Goal: Task Accomplishment & Management: Complete application form

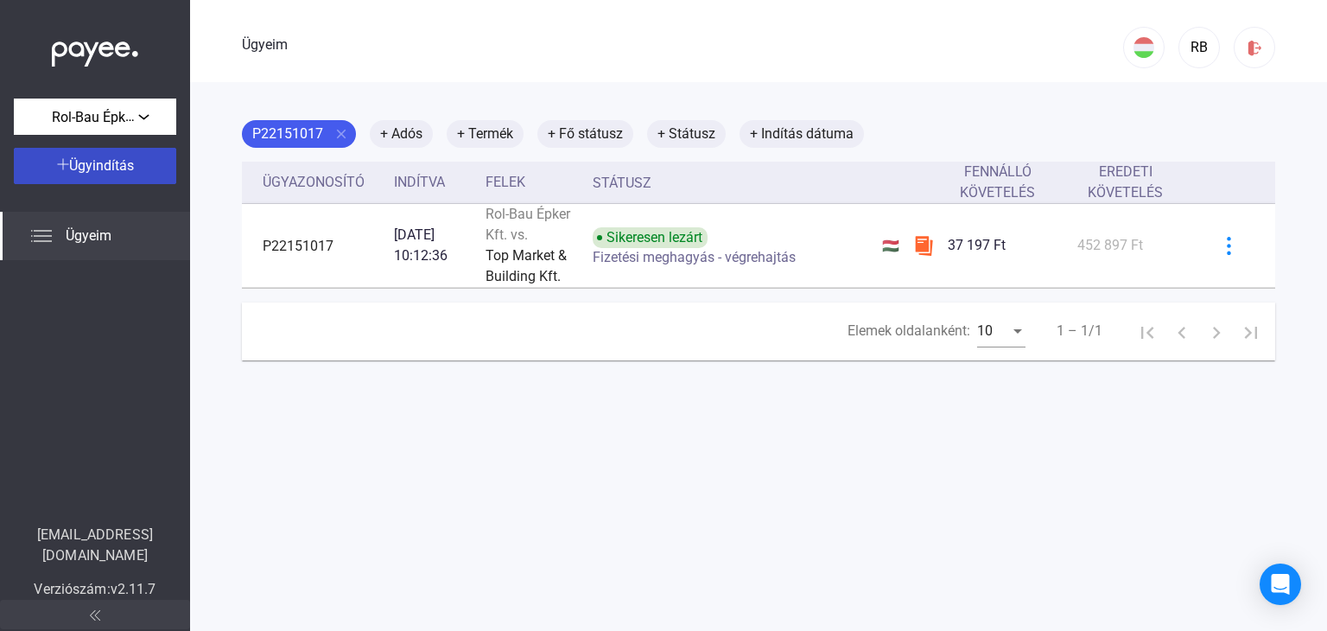
click at [131, 173] on font "Ügyindítás" at bounding box center [101, 165] width 65 height 16
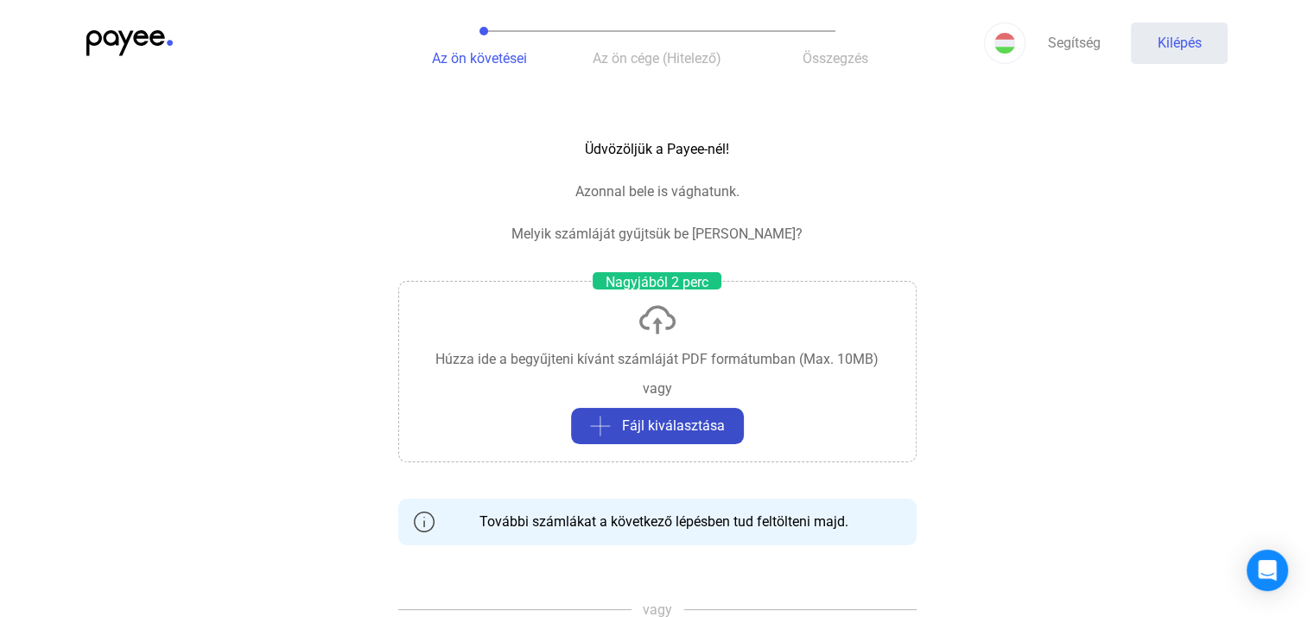
click at [656, 424] on font "Fájl kiválasztása" at bounding box center [673, 425] width 103 height 16
click at [619, 417] on div "Fájl kiválasztása" at bounding box center [657, 426] width 162 height 21
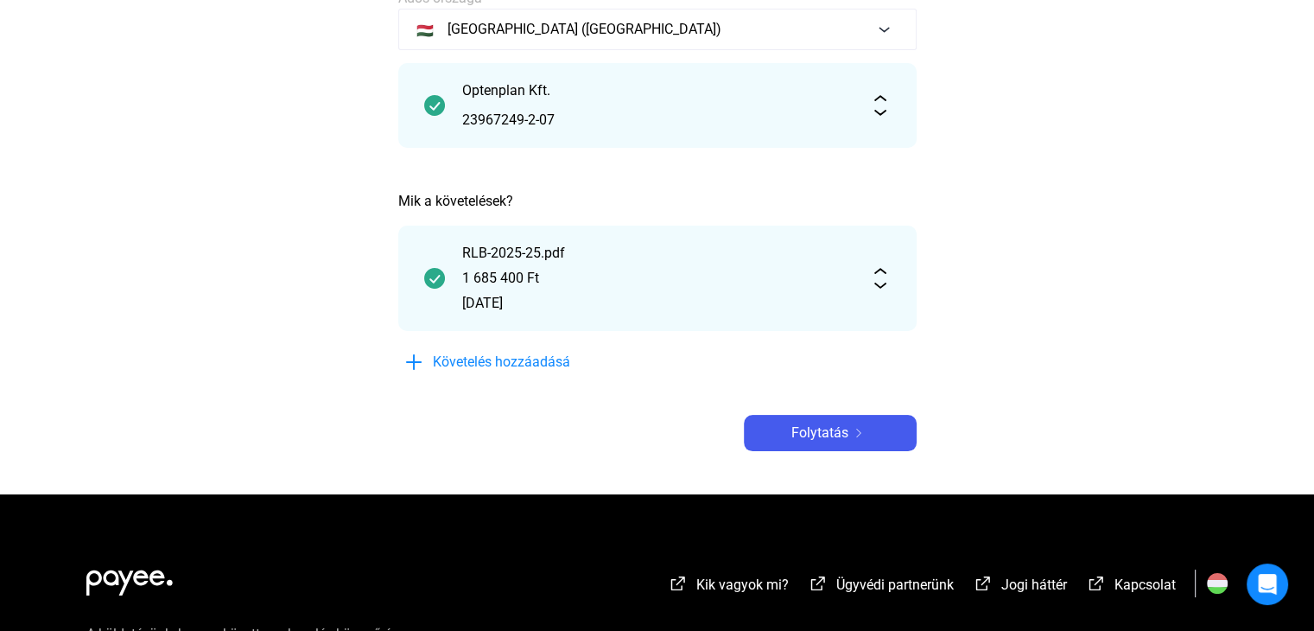
scroll to position [173, 0]
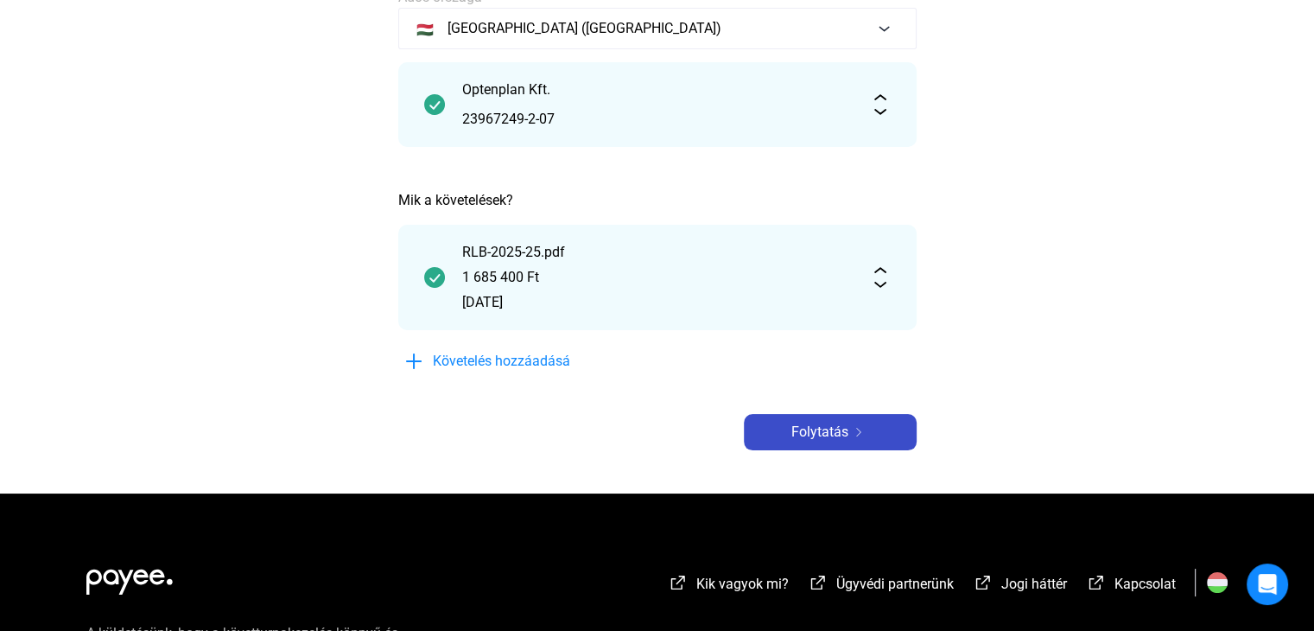
click at [823, 429] on font "Folytatás" at bounding box center [819, 431] width 57 height 16
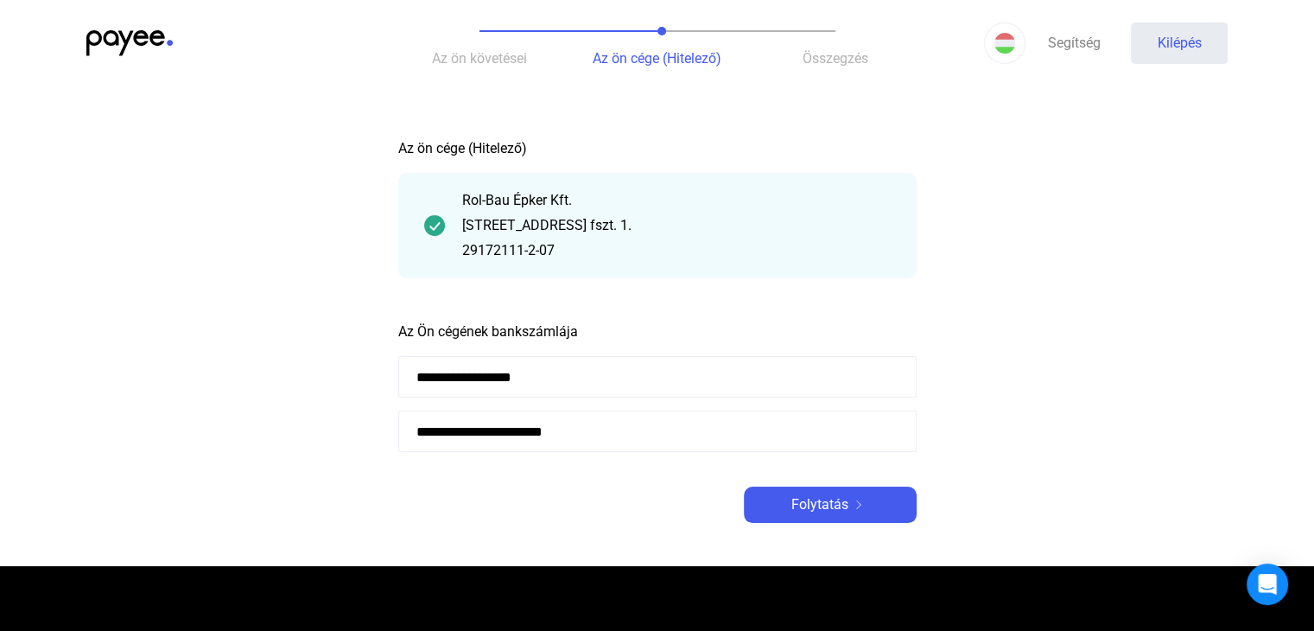
scroll to position [86, 0]
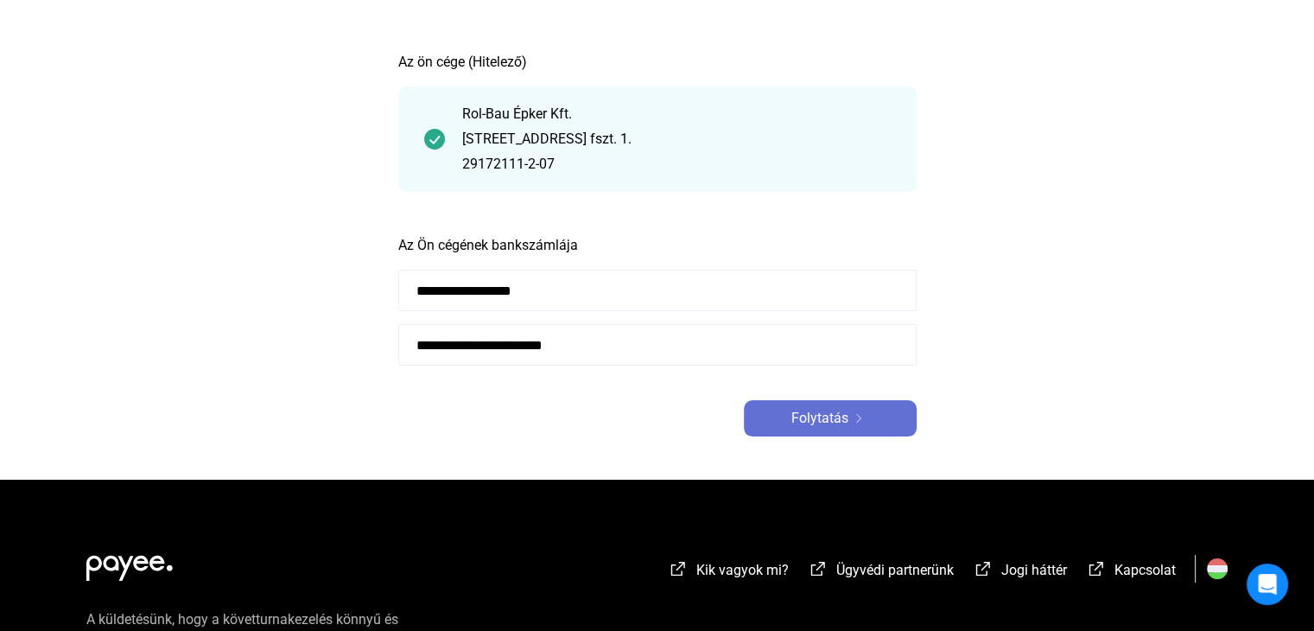
click at [831, 414] on font "Folytatás" at bounding box center [819, 418] width 57 height 16
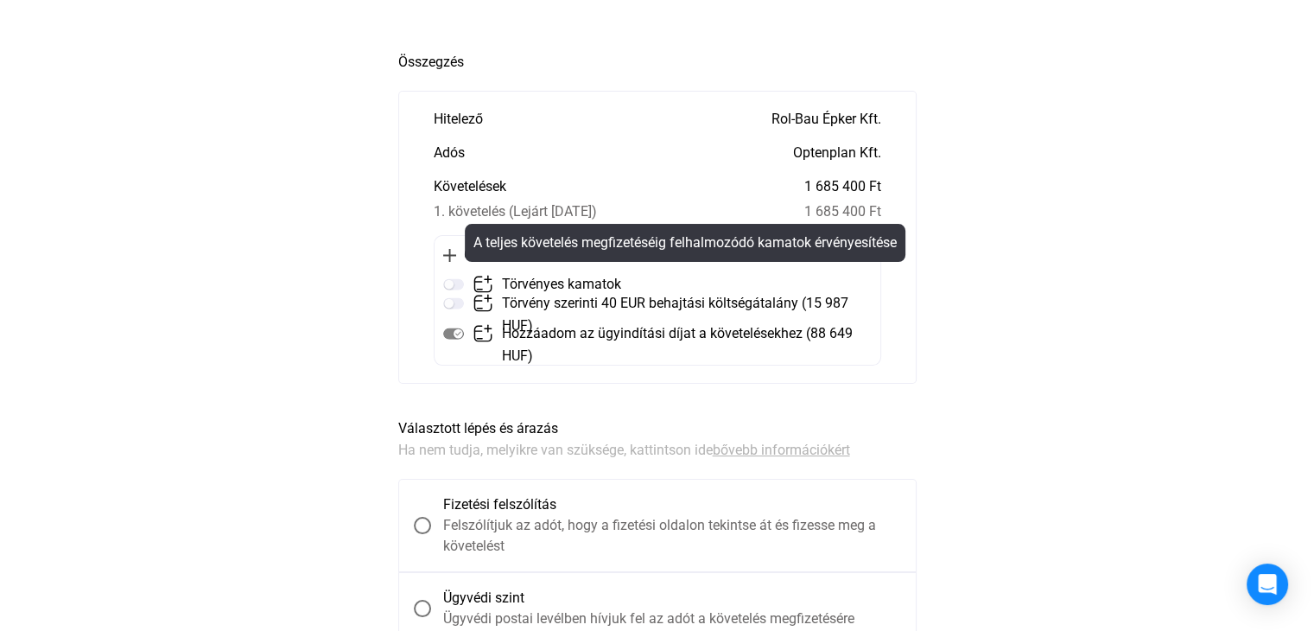
click at [455, 284] on img at bounding box center [453, 284] width 21 height 21
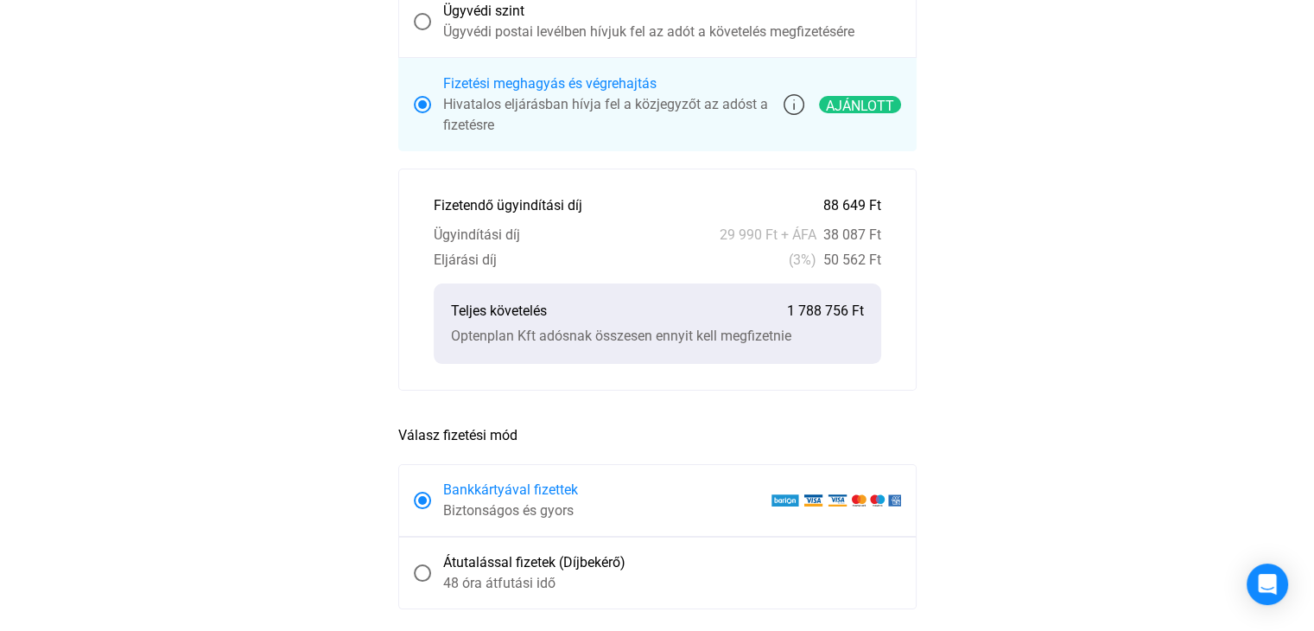
scroll to position [778, 0]
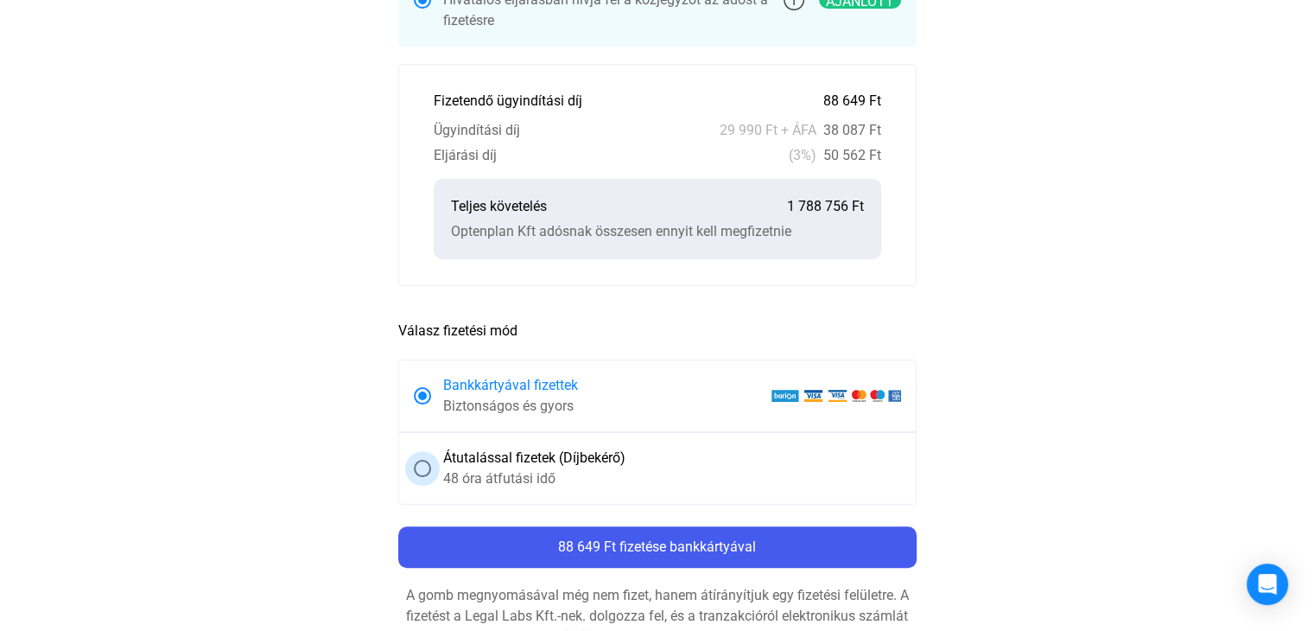
click at [422, 471] on span at bounding box center [422, 468] width 17 height 17
click at [415, 395] on span at bounding box center [422, 395] width 17 height 17
click at [418, 467] on span at bounding box center [422, 468] width 17 height 17
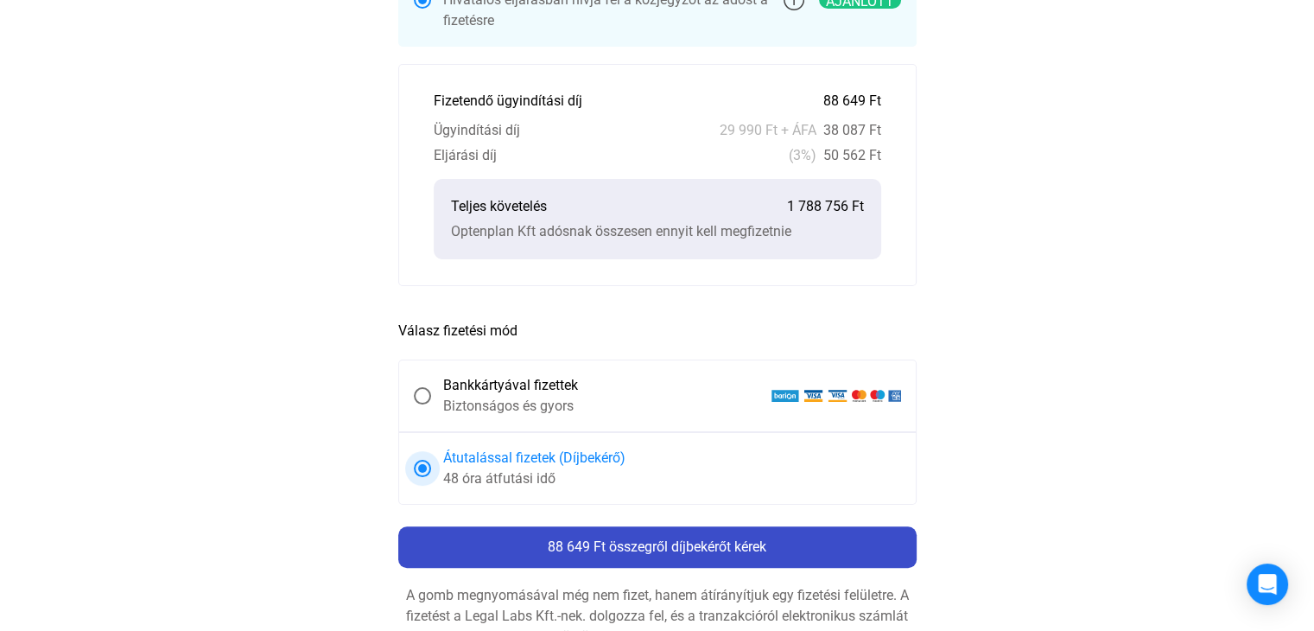
click at [675, 542] on font "88 649 Ft összegről díjbekérőt kérek" at bounding box center [657, 546] width 219 height 16
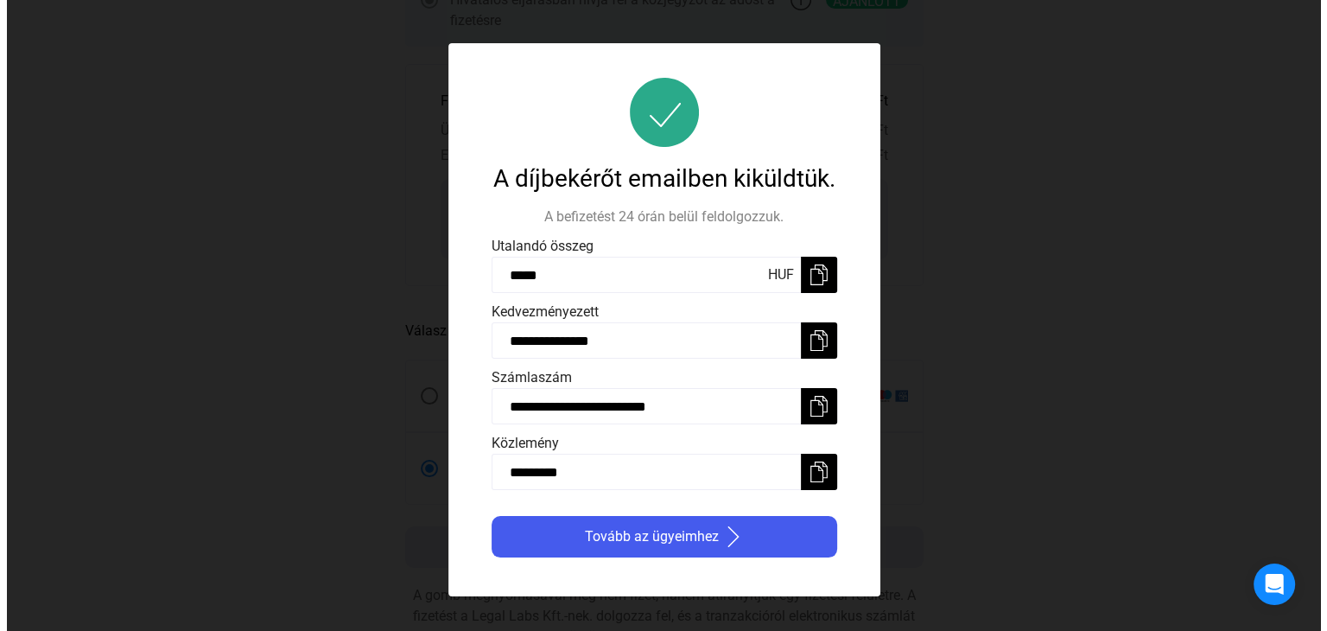
scroll to position [0, 0]
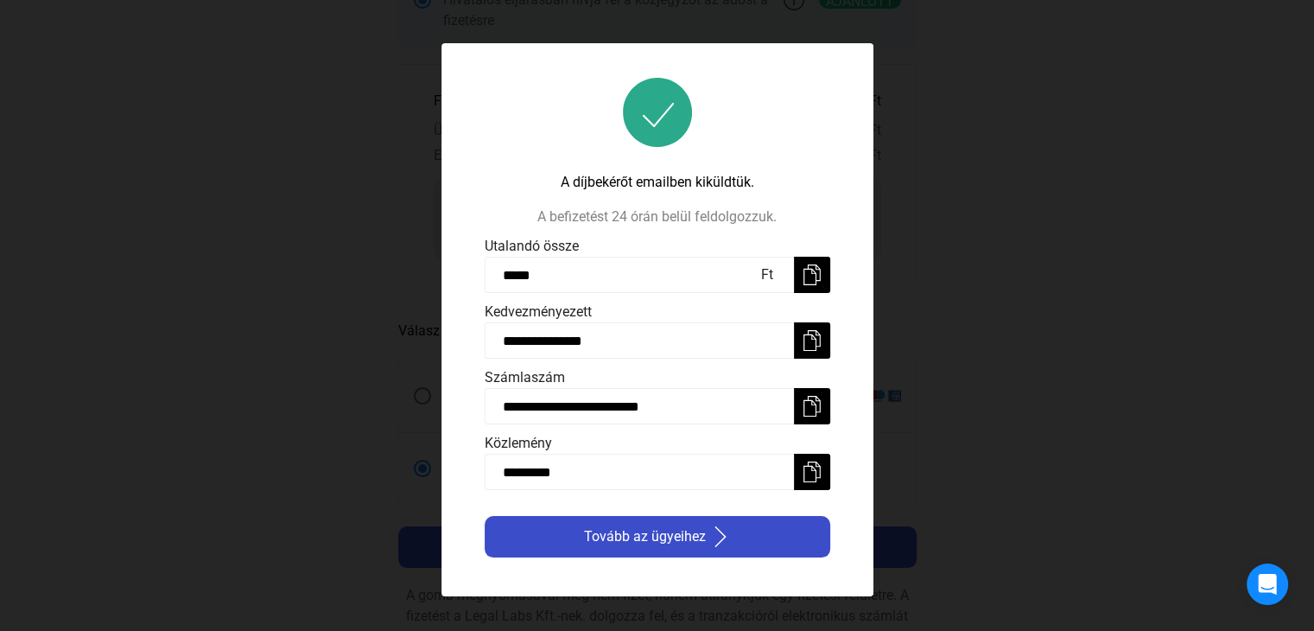
click at [698, 537] on font "Tovább az ügyeihez" at bounding box center [645, 536] width 122 height 16
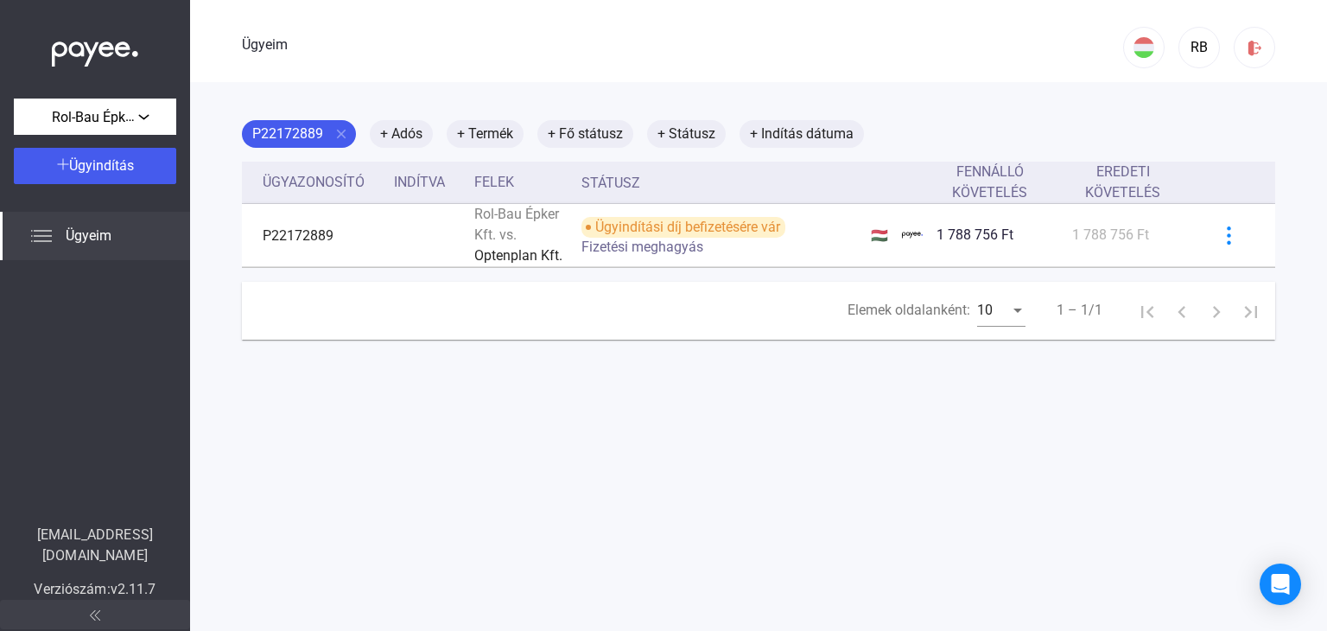
click at [49, 243] on img at bounding box center [41, 236] width 21 height 21
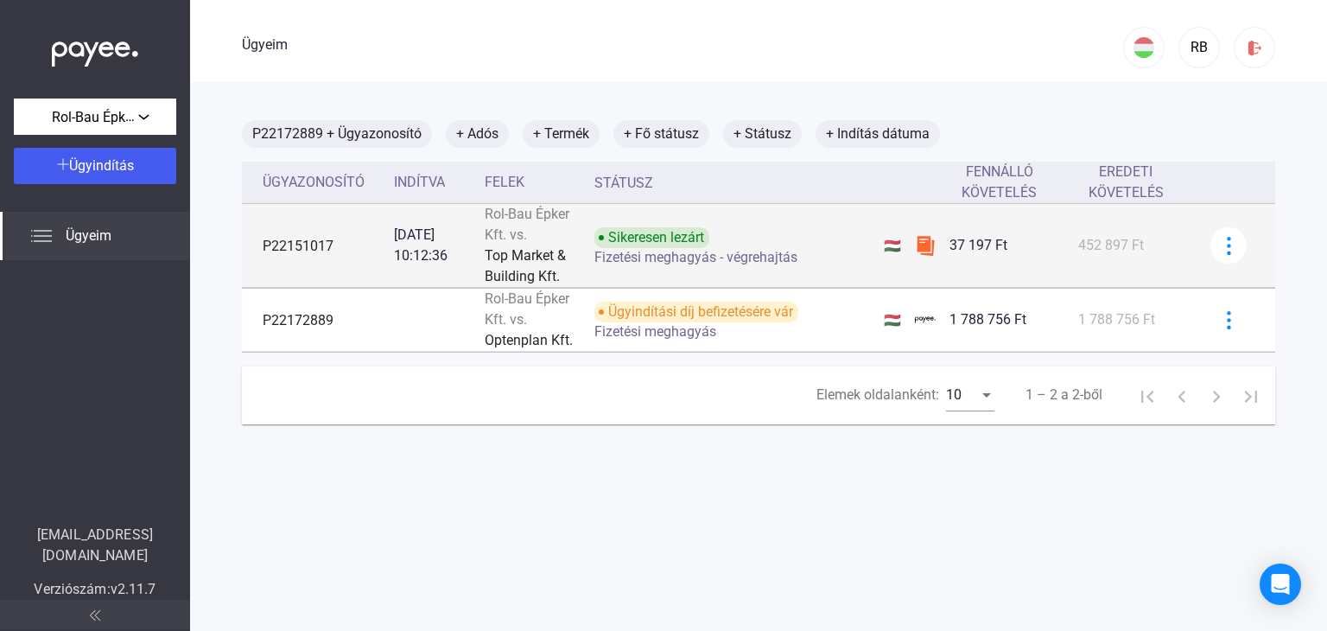
click at [932, 246] on img at bounding box center [925, 245] width 21 height 21
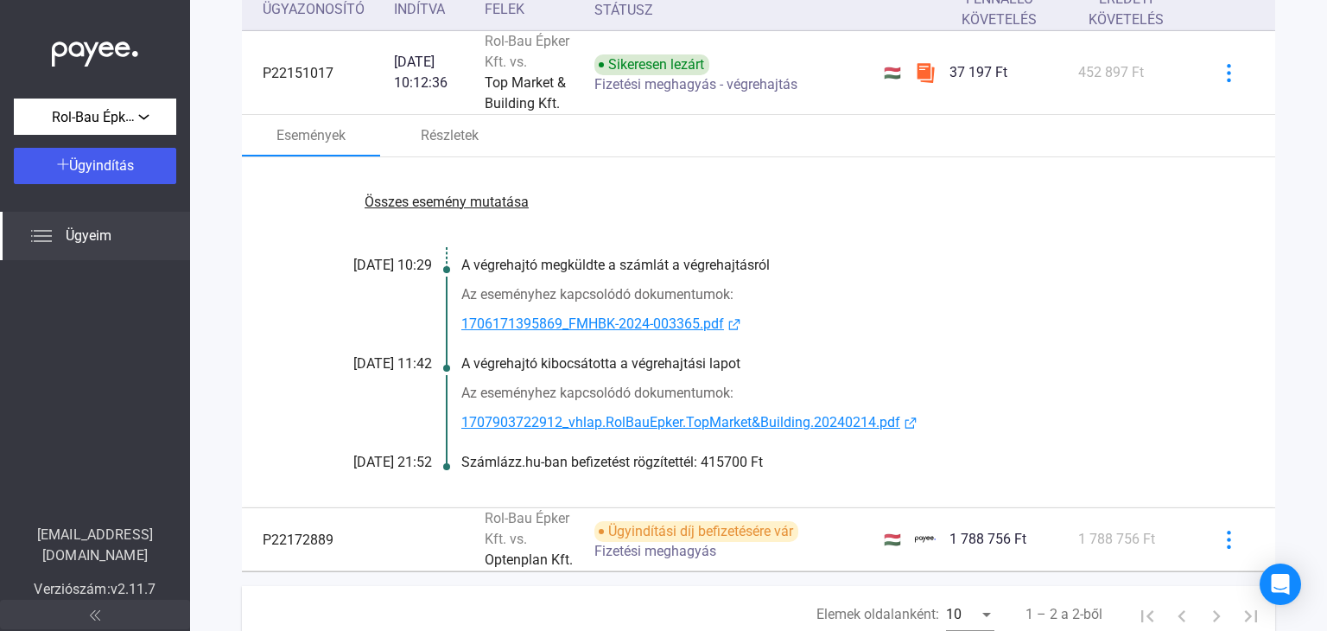
scroll to position [86, 0]
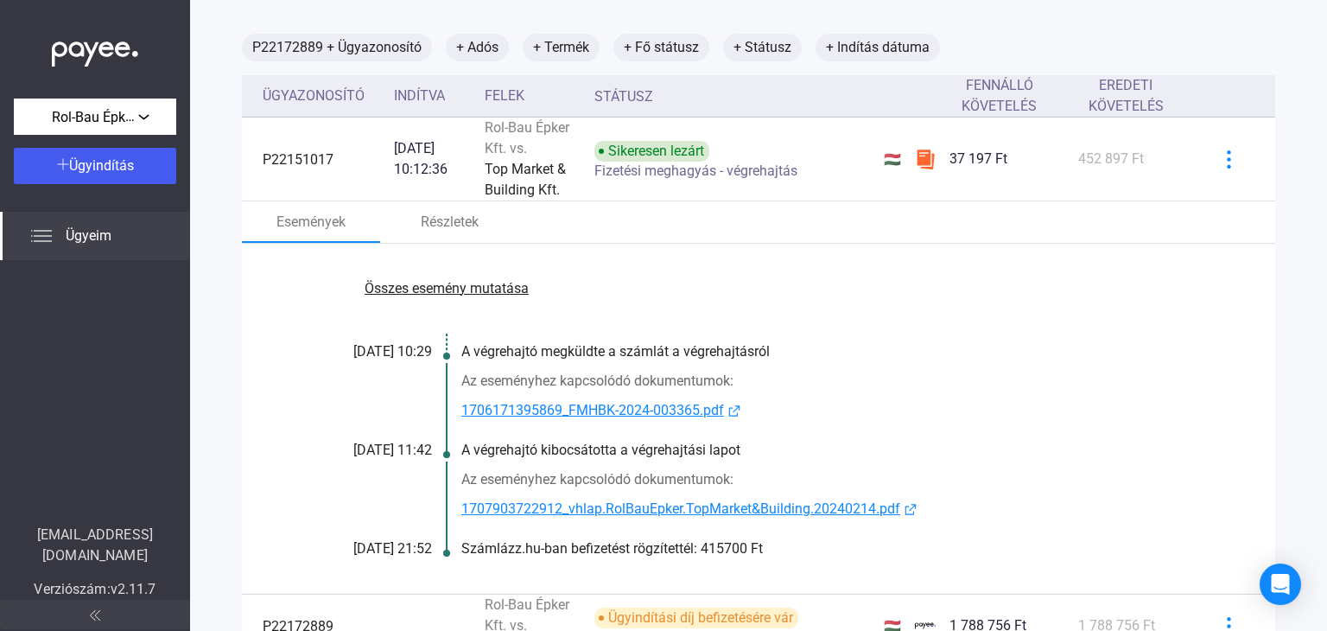
click at [430, 291] on font "Összes esemény mutatása" at bounding box center [447, 288] width 164 height 16
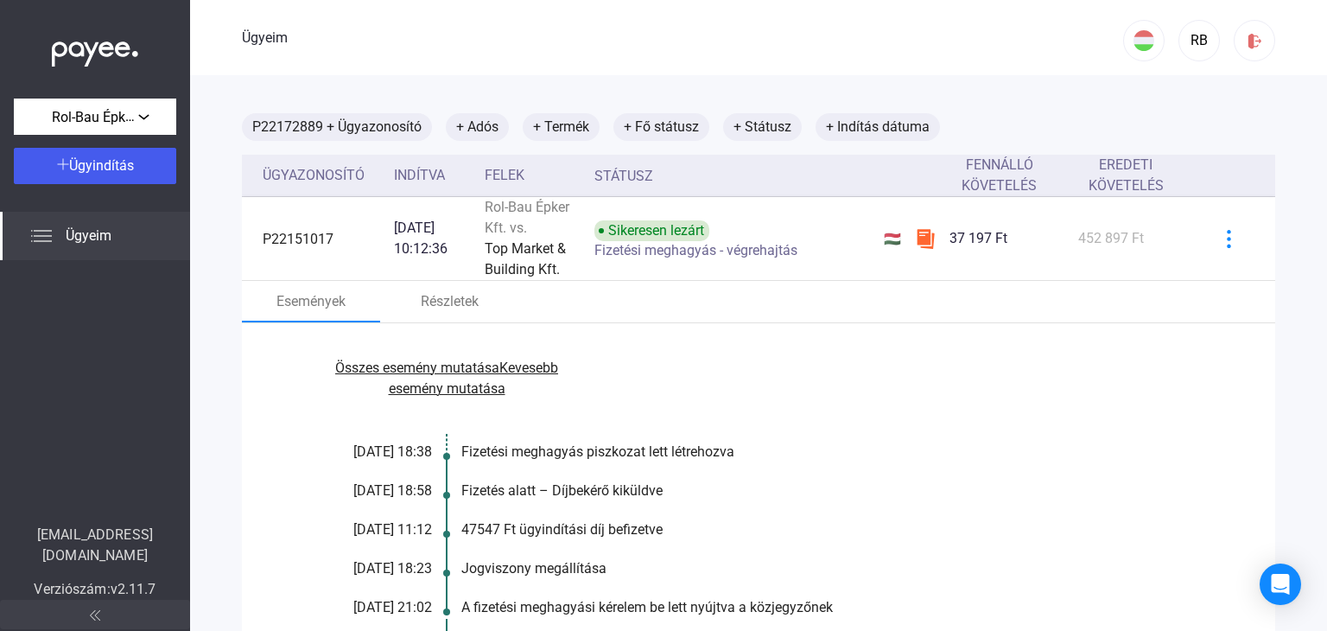
scroll to position [0, 0]
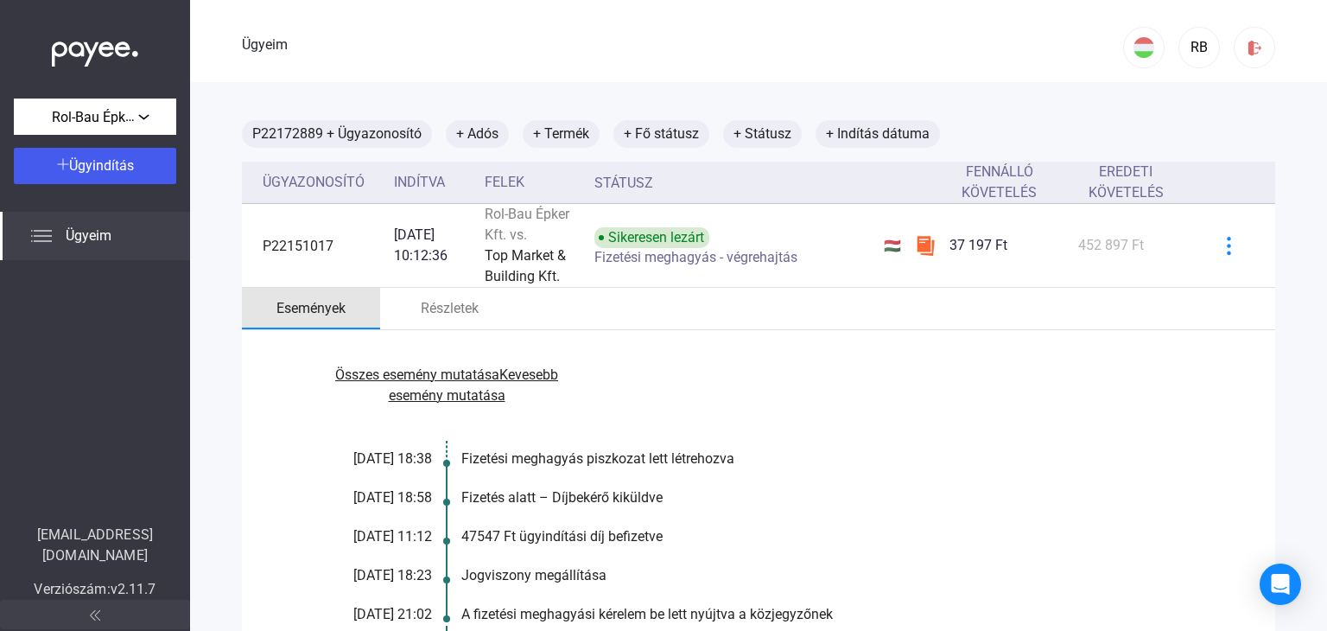
click at [327, 308] on font "Események" at bounding box center [310, 308] width 69 height 16
click at [449, 308] on font "Részletek" at bounding box center [450, 308] width 58 height 16
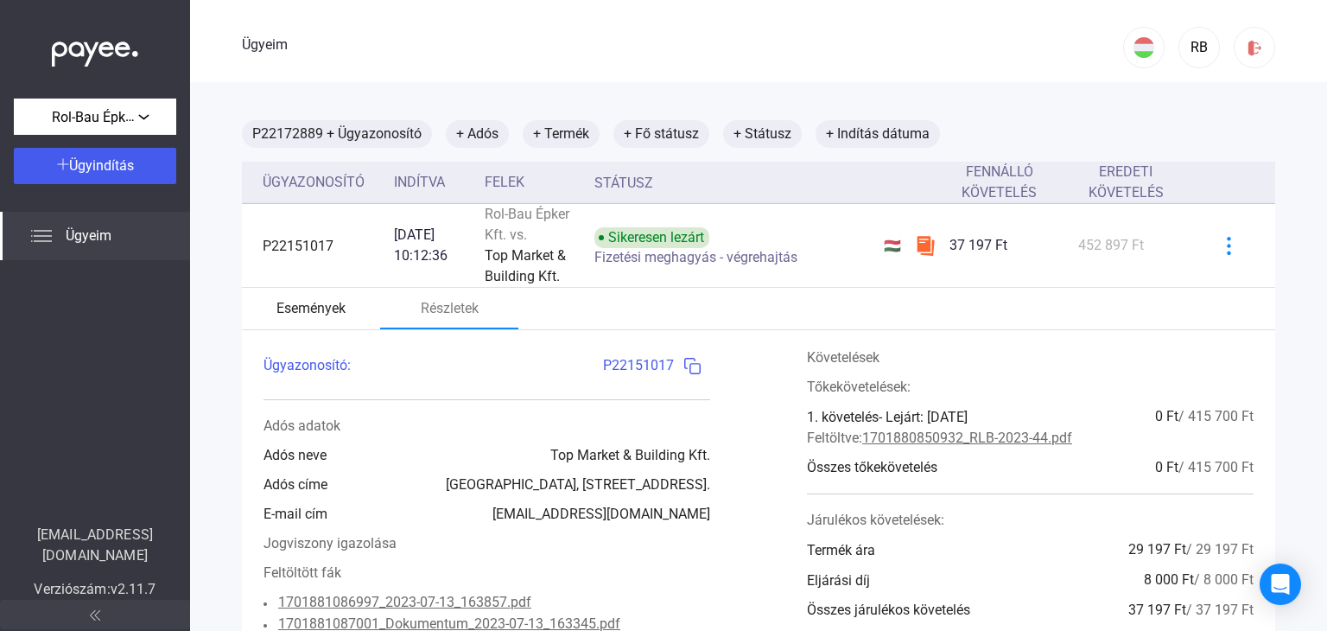
click at [318, 304] on font "Események" at bounding box center [310, 308] width 69 height 16
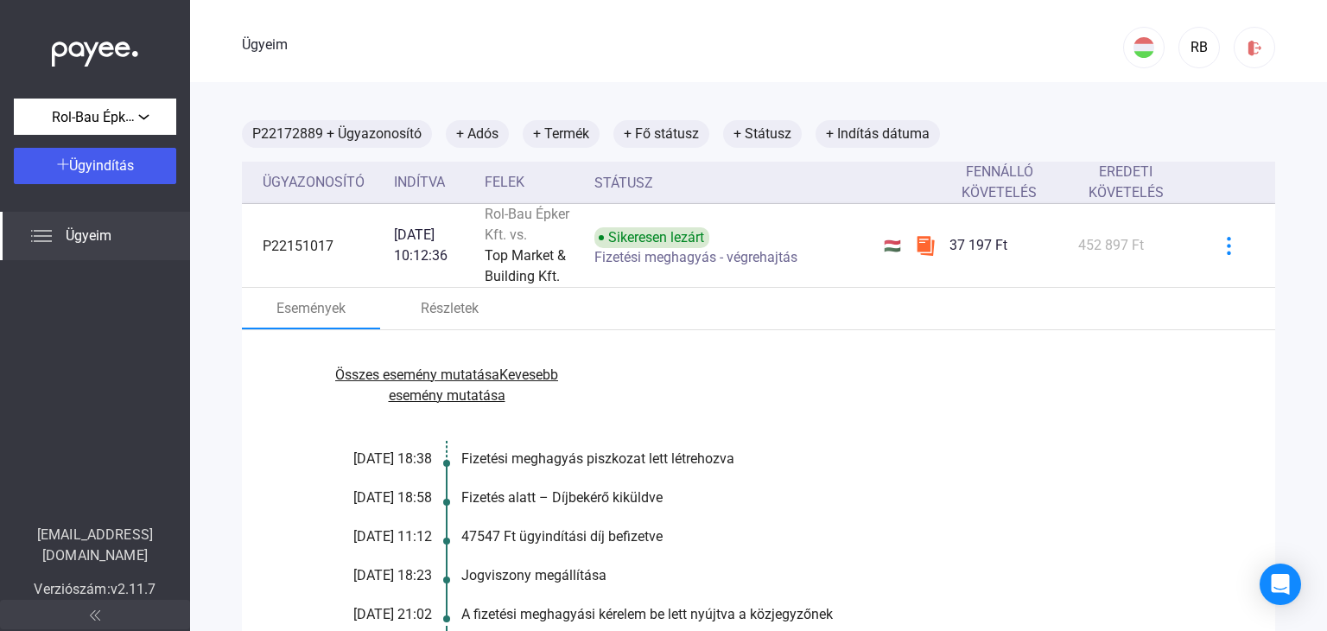
click at [90, 43] on img at bounding box center [95, 49] width 86 height 35
